Goal: Communication & Community: Answer question/provide support

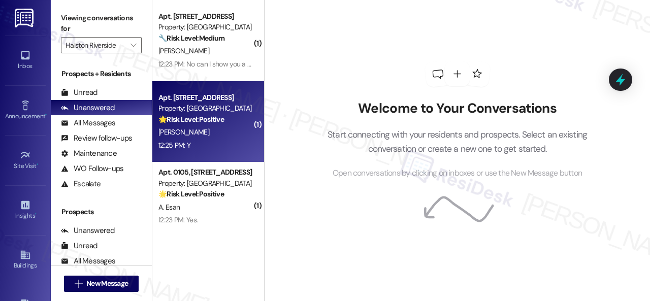
click at [226, 132] on div "[PERSON_NAME]" at bounding box center [205, 132] width 96 height 13
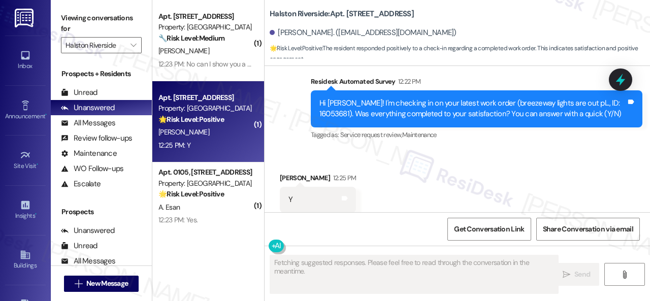
scroll to position [496, 0]
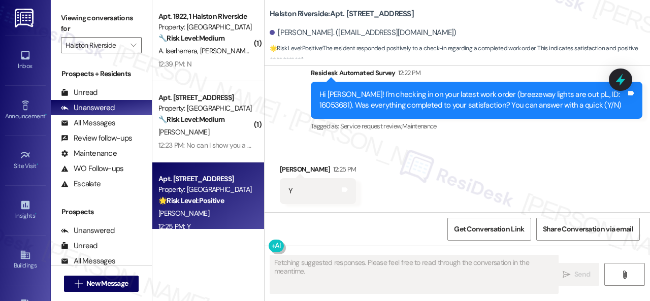
click at [305, 132] on div "Survey, sent via SMS Residesk Automated Survey 12:22 PM Hi [PERSON_NAME]! I'm c…" at bounding box center [476, 100] width 347 height 81
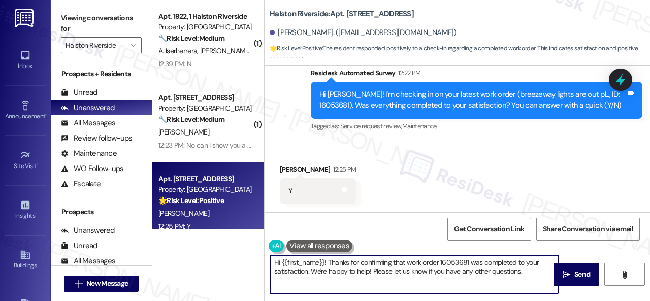
drag, startPoint x: 529, startPoint y: 274, endPoint x: 198, endPoint y: 238, distance: 333.1
click at [198, 238] on div "( 1 ) Apt. 1922, 1 [GEOGRAPHIC_DATA] Property: [GEOGRAPHIC_DATA] 🔧 Risk Level: …" at bounding box center [401, 150] width 498 height 301
paste textarea "Glad to hear that everything is all set! If {{property}} met your expectations,…"
type textarea "Glad to hear that everything is all set! If {{property}} met your expectations,…"
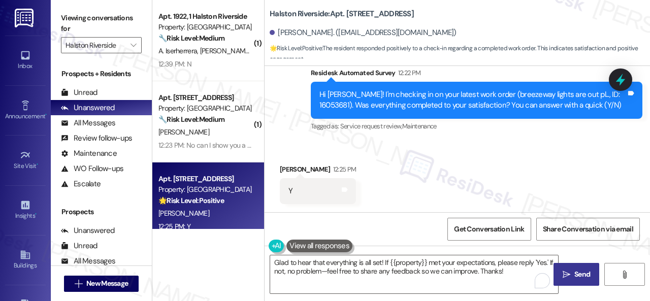
click at [574, 272] on span "Send" at bounding box center [582, 274] width 16 height 11
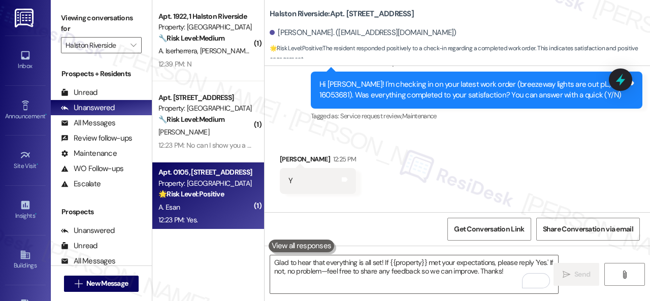
click at [217, 205] on div "A. Esan" at bounding box center [205, 207] width 96 height 13
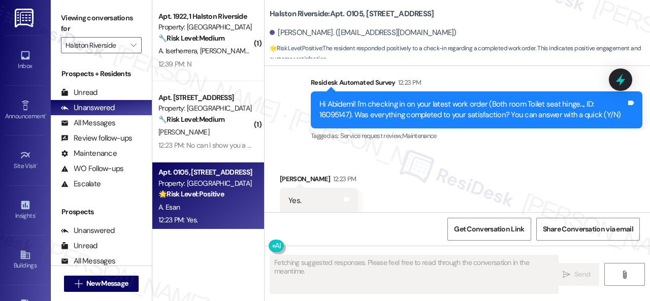
scroll to position [2381, 0]
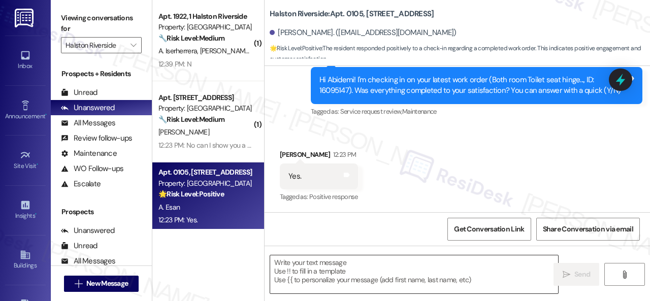
click at [368, 265] on textarea at bounding box center [414, 274] width 288 height 38
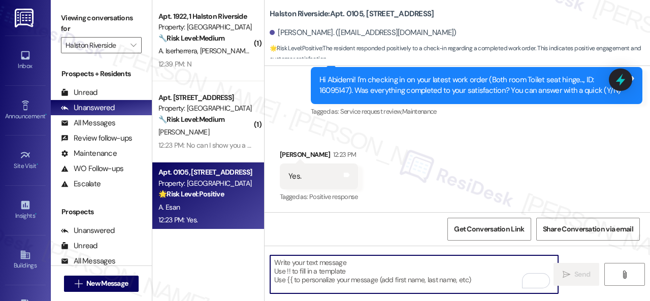
paste textarea "Glad to hear that everything is all set! If {{property}} met your expectations,…"
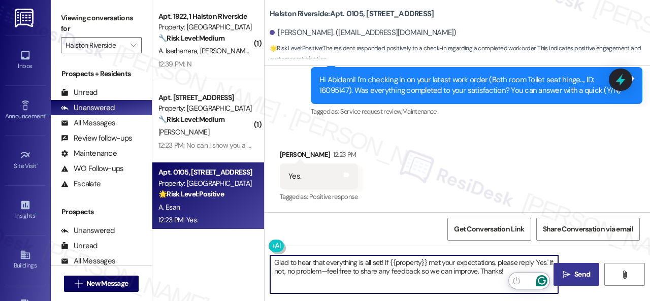
type textarea "Glad to hear that everything is all set! If {{property}} met your expectations,…"
click at [578, 279] on span "Send" at bounding box center [582, 274] width 16 height 11
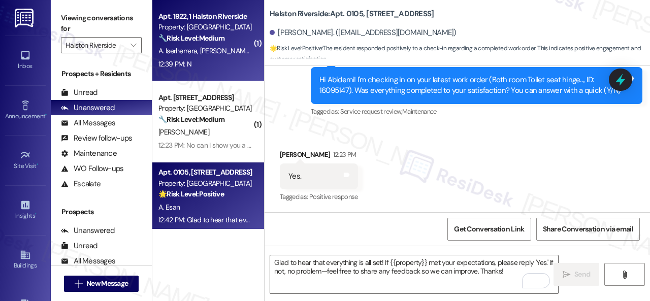
click at [218, 58] on div "12:39 PM: N 12:39 PM: N" at bounding box center [205, 64] width 96 height 13
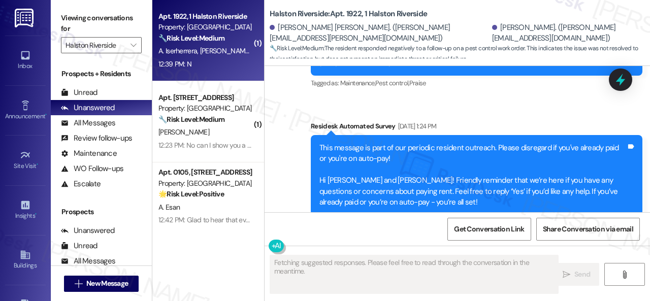
scroll to position [2416, 0]
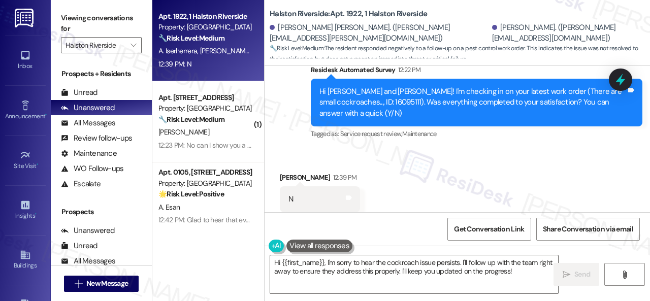
click at [316, 119] on div "Survey, sent via SMS Residesk Automated Survey 12:22 PM Hi [PERSON_NAME] and [P…" at bounding box center [476, 103] width 347 height 92
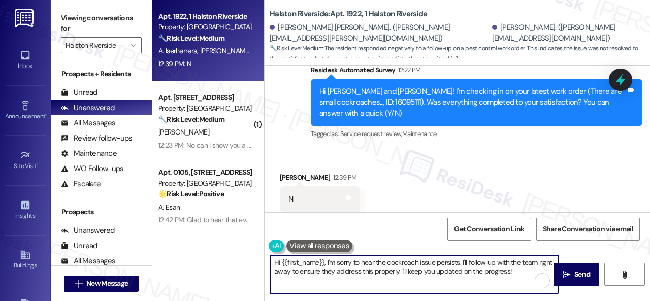
drag, startPoint x: 533, startPoint y: 272, endPoint x: 229, endPoint y: 242, distance: 305.7
click at [229, 242] on div "Apt. 1922, 1 [GEOGRAPHIC_DATA] Property: [GEOGRAPHIC_DATA] 🔧 Risk Level: Medium…" at bounding box center [401, 150] width 498 height 301
paste textarea "I'm sorry that the work order wasn't completed to your satisfaction. Can you pl…"
type textarea "I'm sorry that the work order wasn't completed to your satisfaction. Can you pl…"
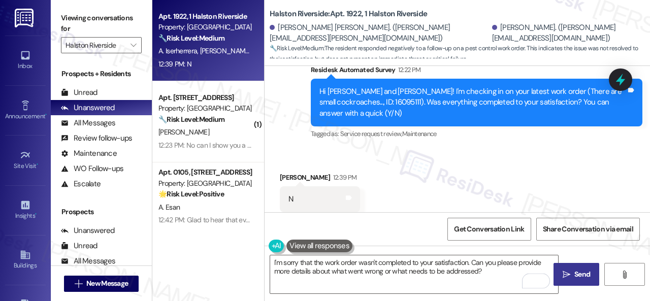
click at [581, 279] on span "Send" at bounding box center [582, 274] width 16 height 11
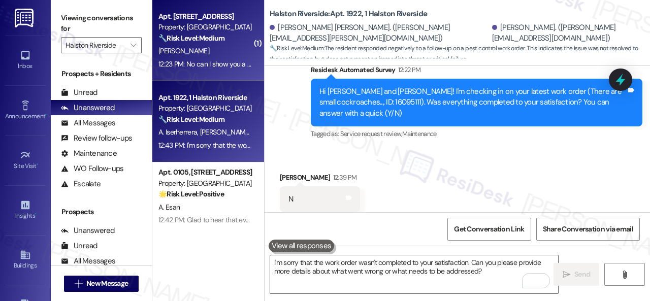
click at [214, 59] on div "12:23 PM: No can I show you a picture ? Everything was done except for one thin…" at bounding box center [278, 63] width 240 height 9
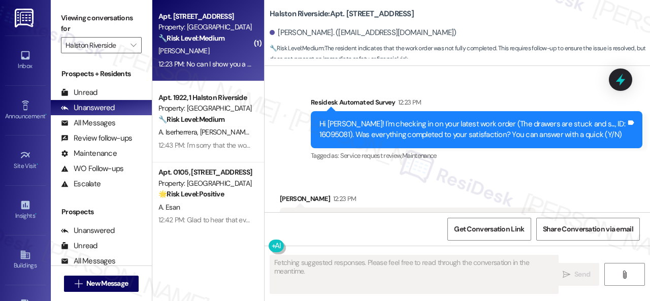
scroll to position [1058, 0]
